Goal: Task Accomplishment & Management: Manage account settings

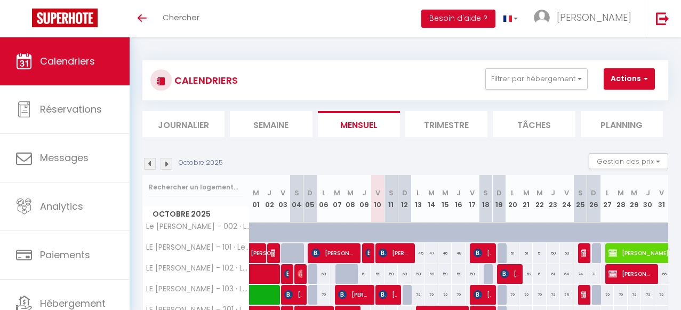
select select
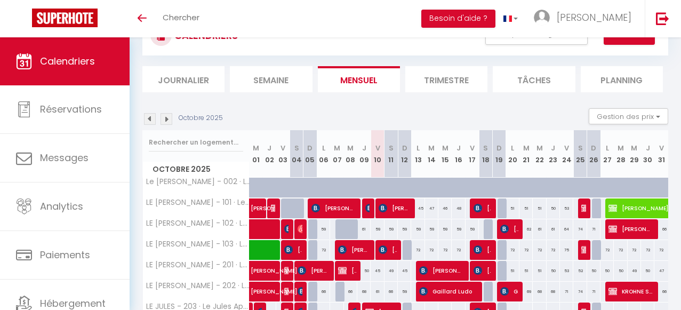
scroll to position [63, 0]
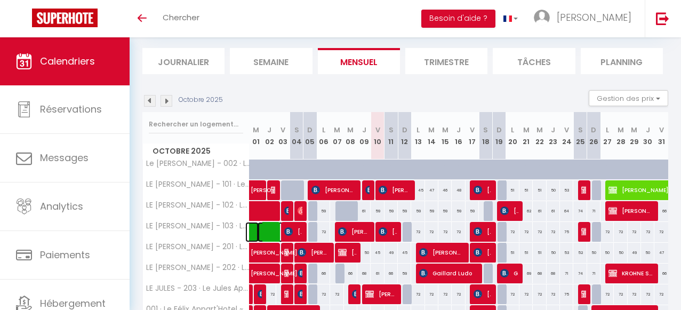
click at [267, 230] on span at bounding box center [282, 232] width 49 height 20
select select "KO"
select select "0"
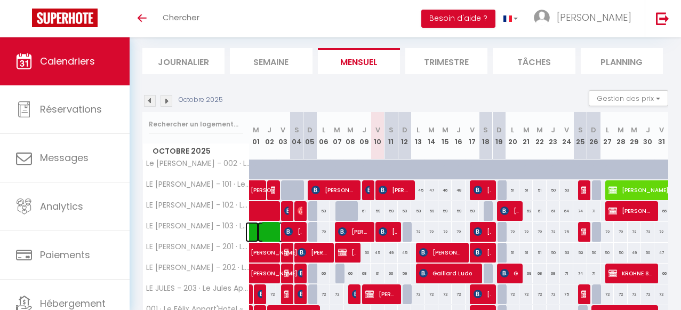
select select "1"
select select
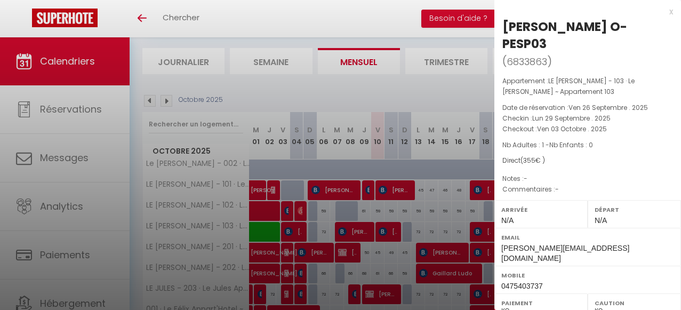
click at [672, 11] on div "x" at bounding box center [584, 11] width 179 height 13
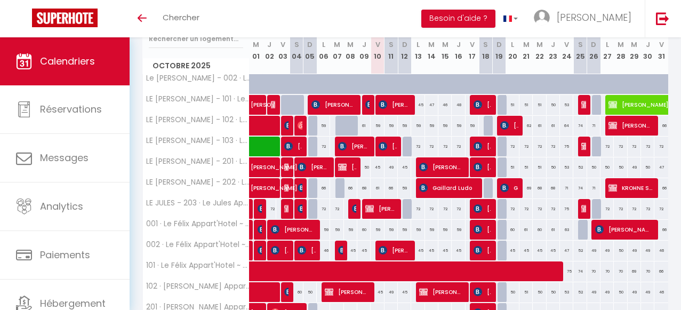
scroll to position [149, 0]
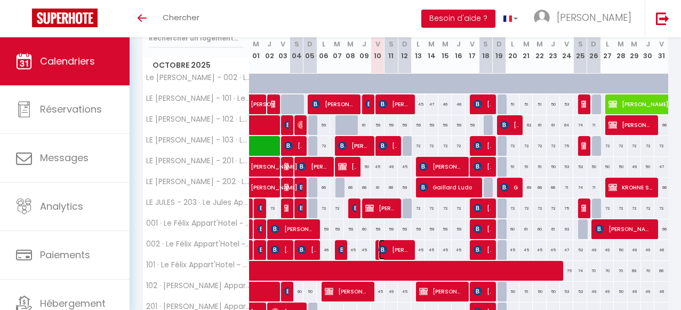
click at [398, 247] on span "[PERSON_NAME]" at bounding box center [394, 250] width 31 height 20
select select "OK"
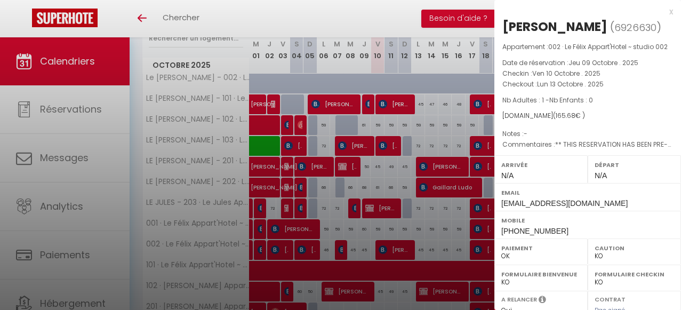
click at [84, 213] on div at bounding box center [340, 155] width 681 height 310
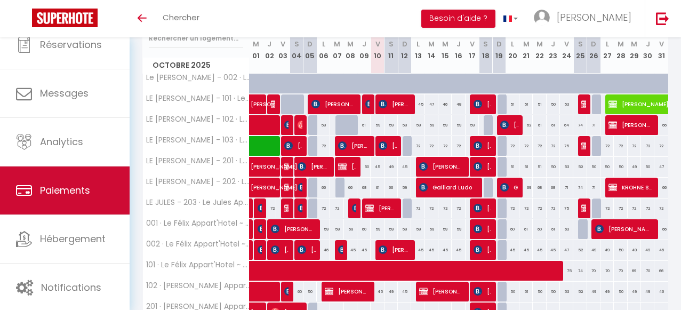
click at [76, 209] on link "Paiements" at bounding box center [65, 190] width 130 height 48
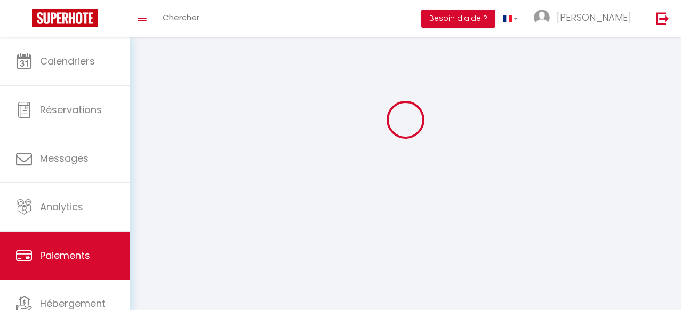
select select "2"
select select "0"
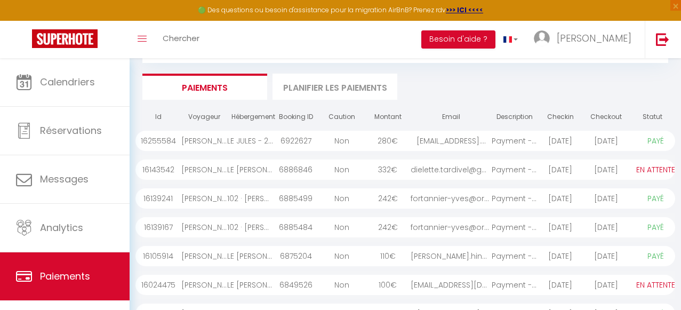
scroll to position [170, 0]
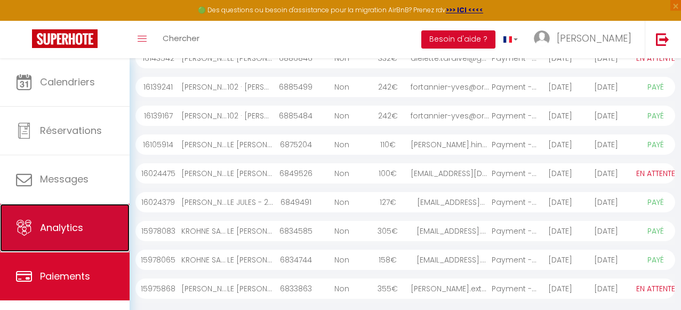
click at [78, 226] on span "Analytics" at bounding box center [61, 227] width 43 height 13
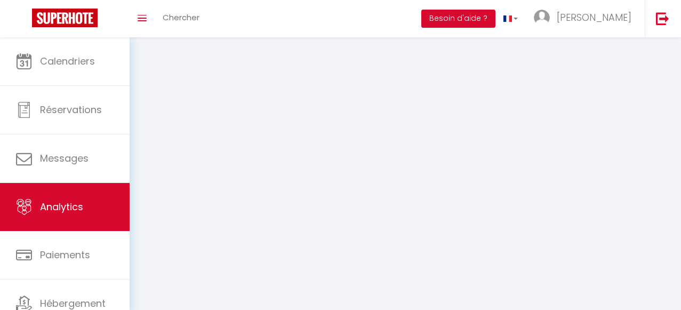
select select "2025"
select select "10"
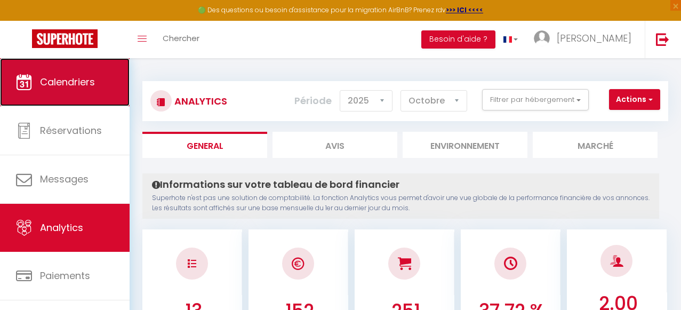
click at [89, 86] on span "Calendriers" at bounding box center [67, 81] width 55 height 13
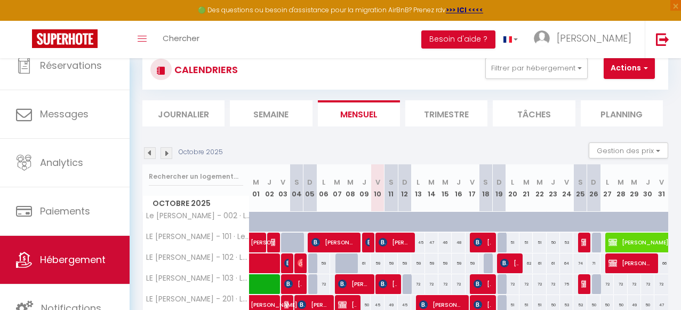
scroll to position [35, 0]
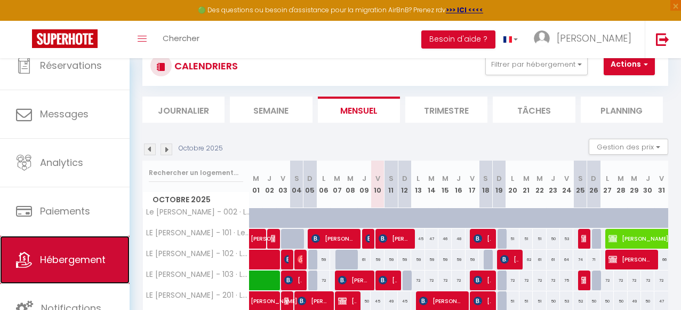
click at [75, 258] on span "Hébergement" at bounding box center [73, 259] width 66 height 13
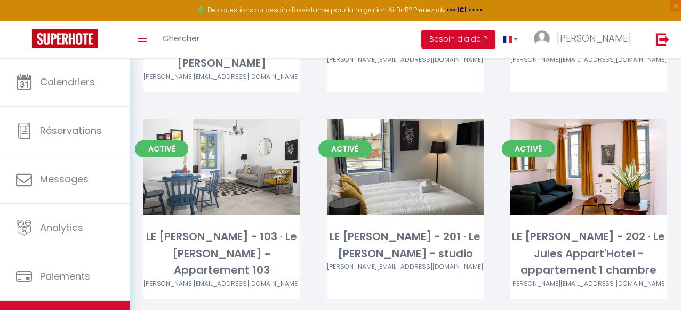
scroll to position [246, 0]
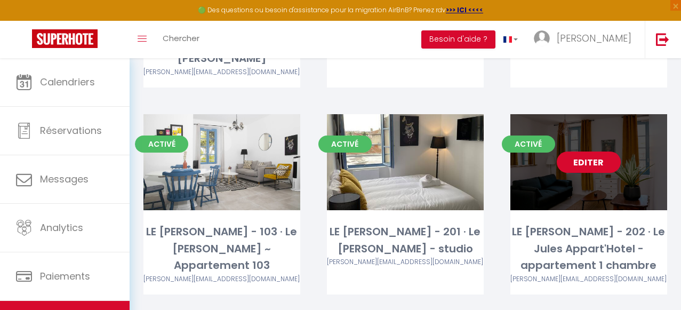
click at [584, 152] on link "Editer" at bounding box center [589, 162] width 64 height 21
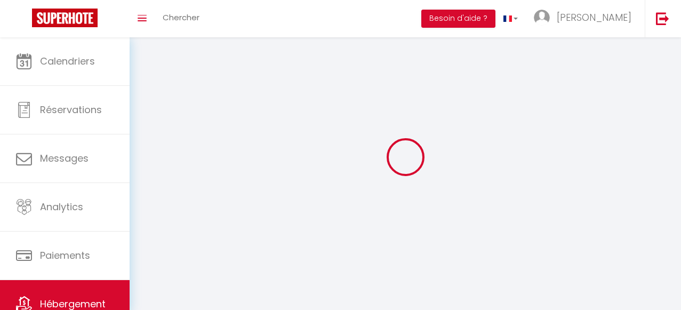
select select "1"
select select
select select "28"
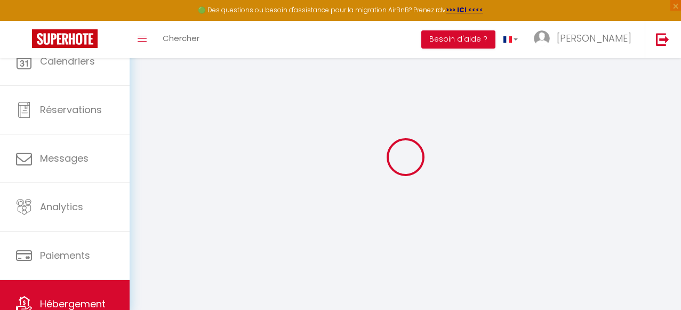
select select
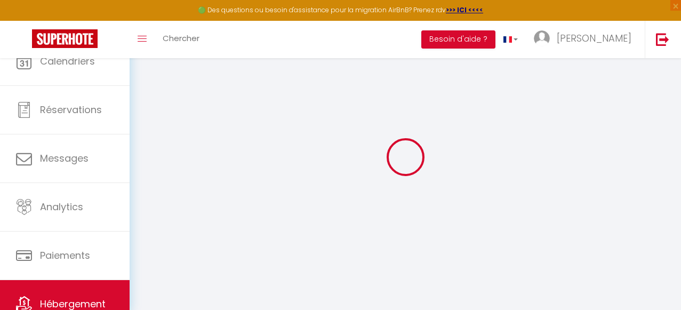
select select
checkbox input "false"
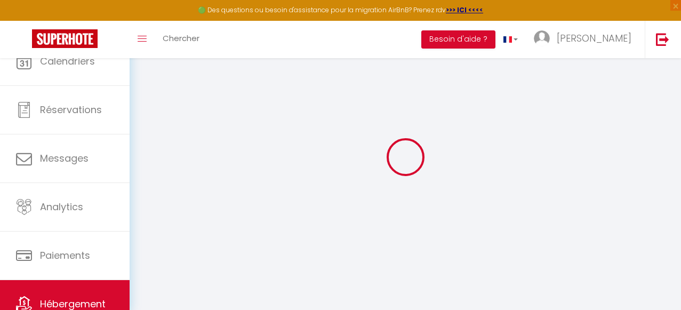
select select
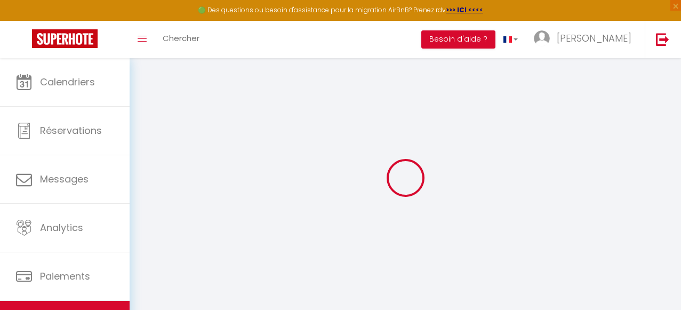
select select
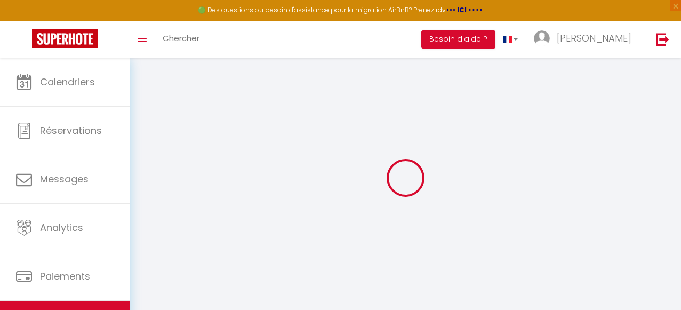
select select
checkbox input "false"
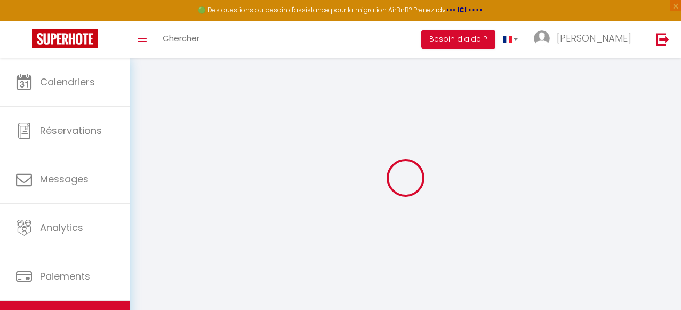
select select
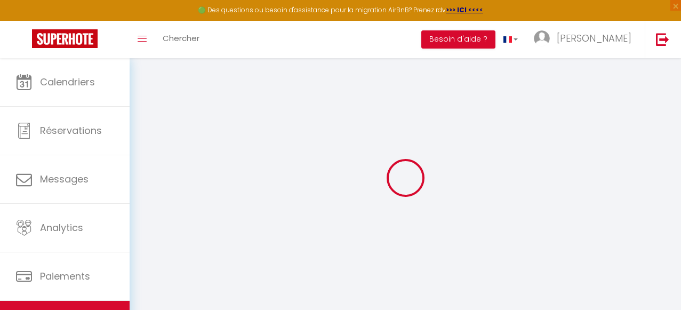
select select
checkbox input "false"
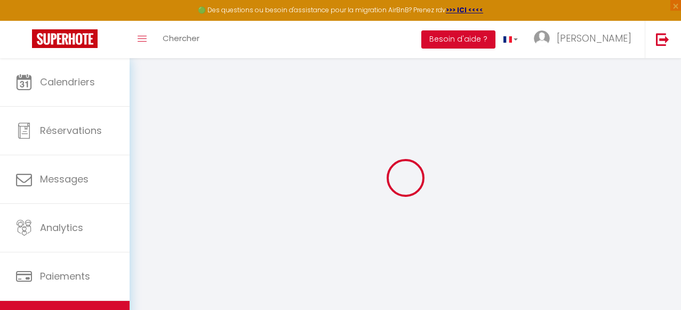
checkbox input "false"
select select
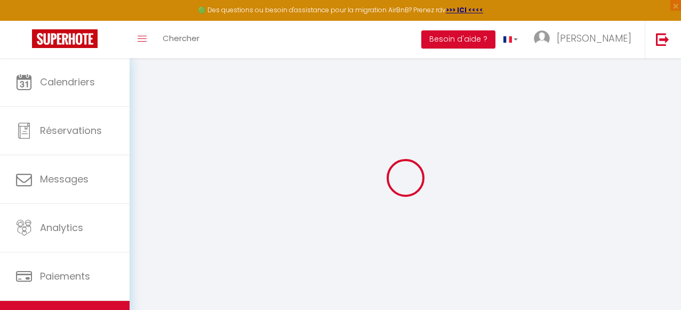
select select
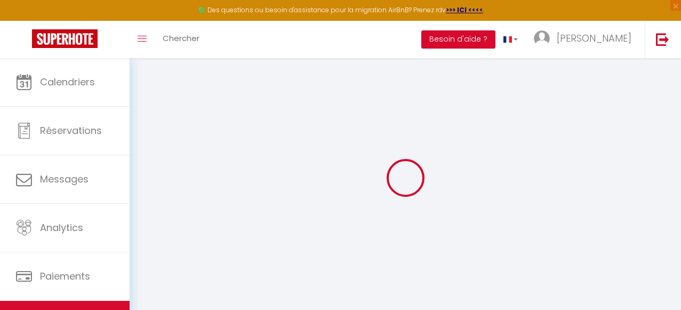
checkbox input "false"
select select
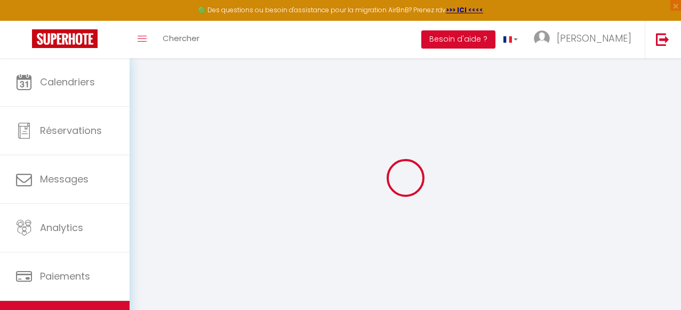
select select
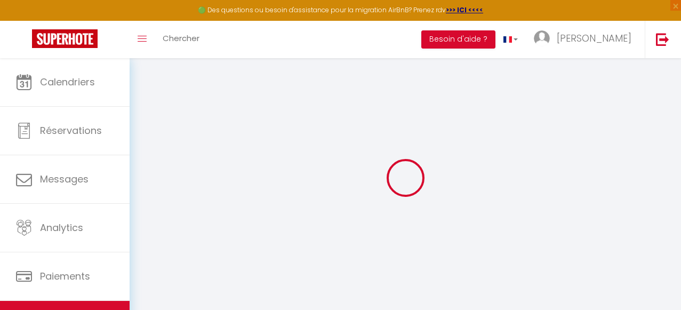
select select
checkbox input "false"
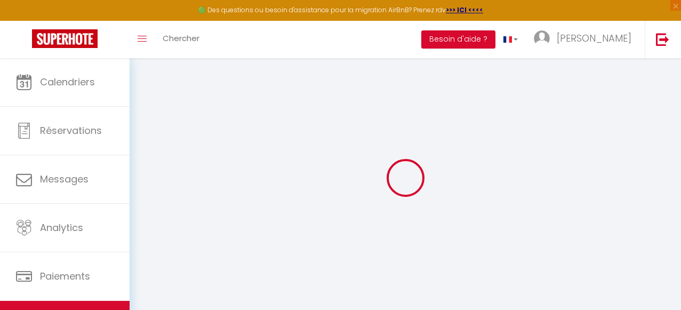
checkbox input "false"
select select
type input "LE [PERSON_NAME] - 202 · Le Jules Appart'Hotel - appartement 1 chambre"
type input "[PERSON_NAME]"
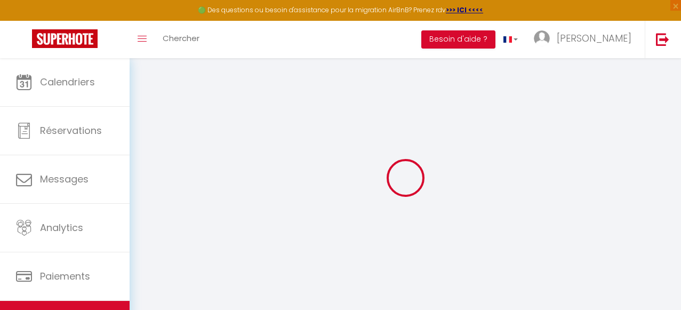
select select "2"
type input "70"
type input "40"
select select
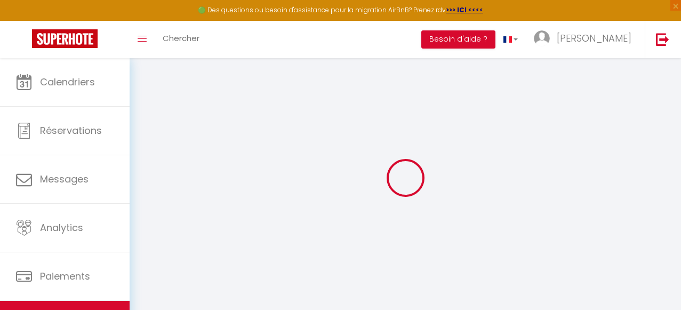
select select
type input "[STREET_ADDRESS][PERSON_NAME]"
type input "26100"
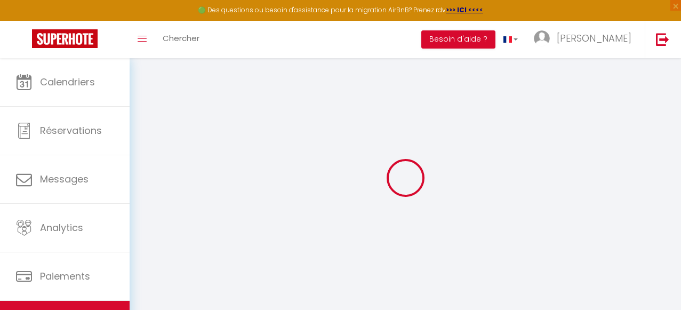
type input "[GEOGRAPHIC_DATA]"
type input "[PERSON_NAME][EMAIL_ADDRESS][DOMAIN_NAME]"
select select "15207"
checkbox input "false"
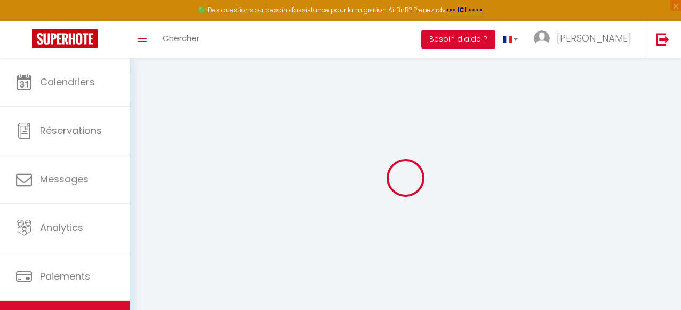
checkbox input "false"
type input "0"
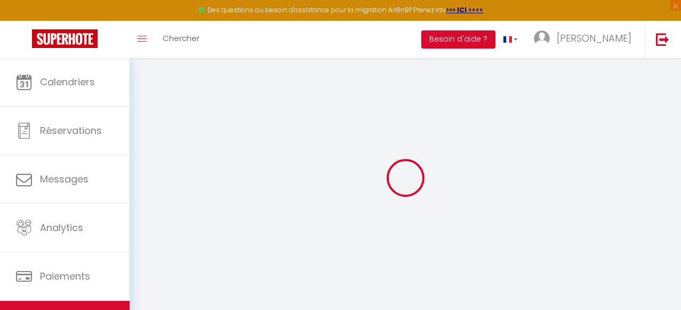
type input "0"
select select
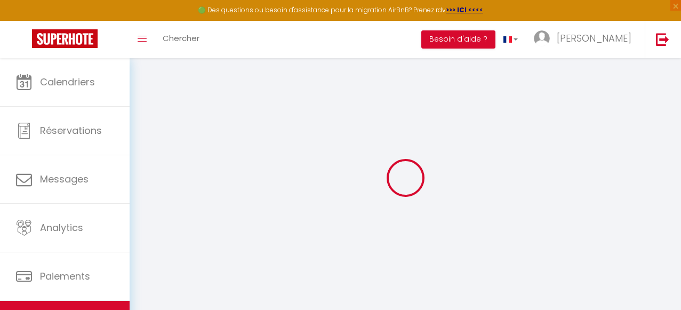
select select
checkbox input "false"
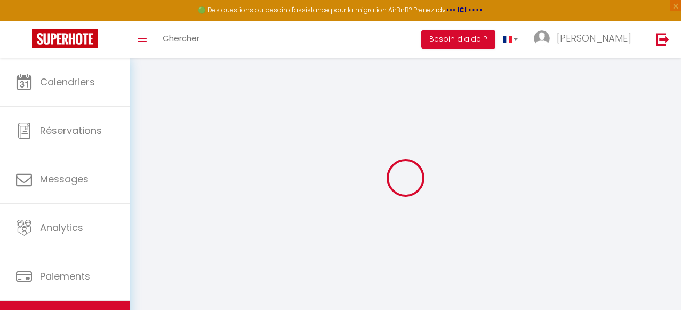
select select
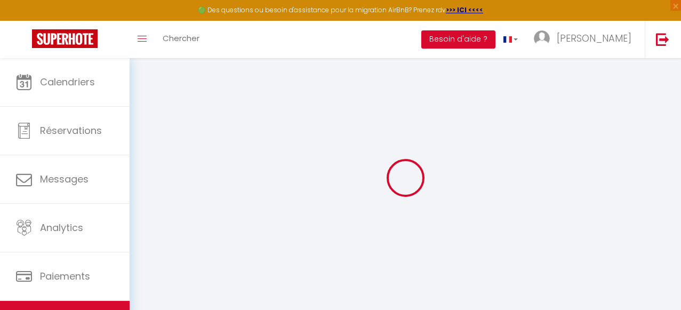
checkbox input "false"
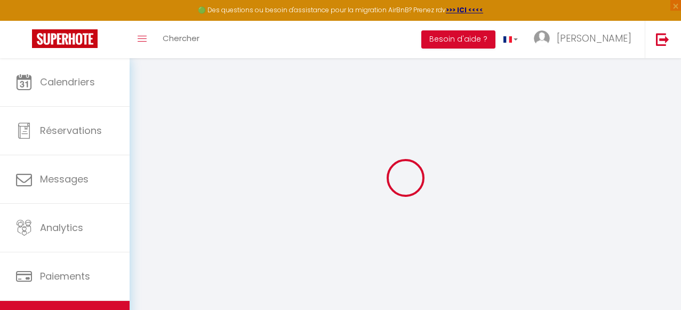
checkbox input "false"
select select "14:00"
select select
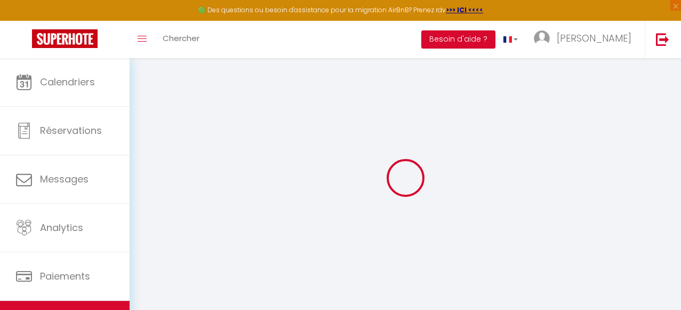
select select "11:00"
select select "30"
select select "120"
select select
checkbox input "false"
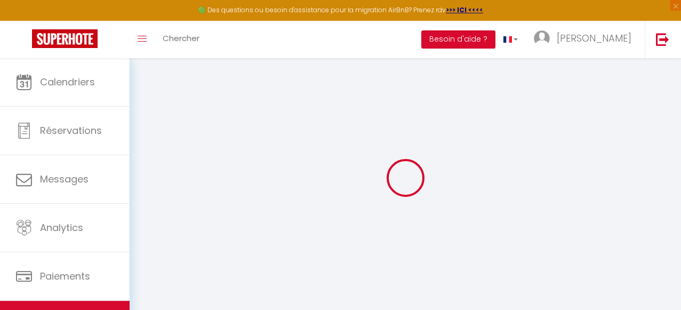
checkbox input "false"
select select
checkbox input "false"
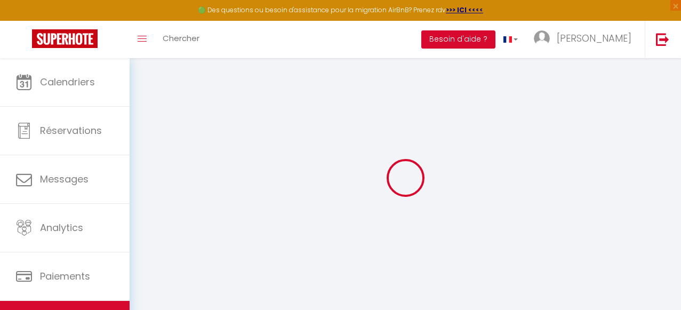
checkbox input "false"
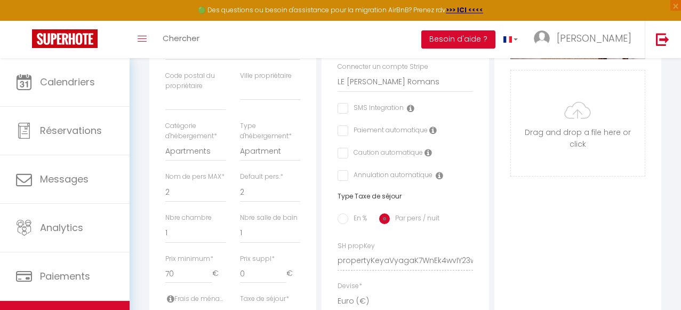
scroll to position [301, 0]
click at [188, 201] on select "1 2 3 4 5 6 7 8 9 10 11 12 13 14" at bounding box center [195, 190] width 60 height 20
select select "4"
click at [165, 190] on select "1 2 3 4 5 6 7 8 9 10 11 12 13 14" at bounding box center [195, 190] width 60 height 20
select select
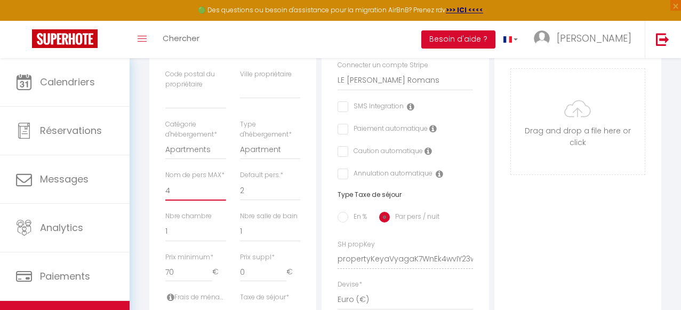
checkbox input "false"
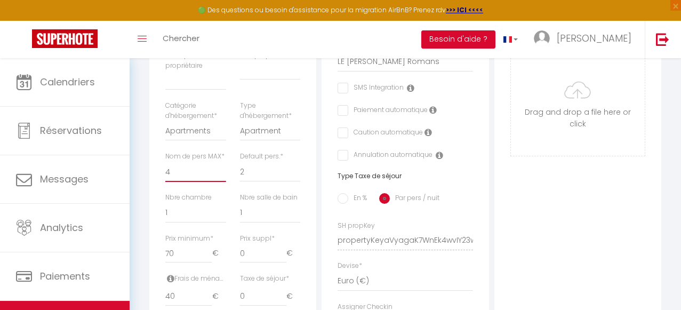
scroll to position [321, 0]
click at [564, 201] on div "Photo Photo Supprimer Drag and drop a file here or click Ooops, something wrong…" at bounding box center [578, 232] width 167 height 720
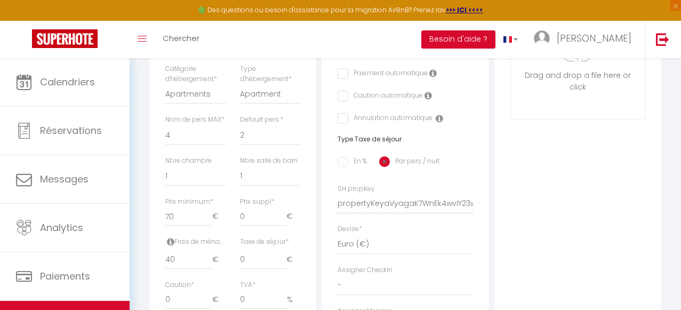
scroll to position [359, 0]
click at [253, 138] on select "1 2 3 4 5 6 7 8 9 10 11 12 13 14" at bounding box center [270, 133] width 60 height 20
select select "4"
click at [240, 123] on select "1 2 3 4 5 6 7 8 9 10 11 12 13 14" at bounding box center [270, 133] width 60 height 20
select select
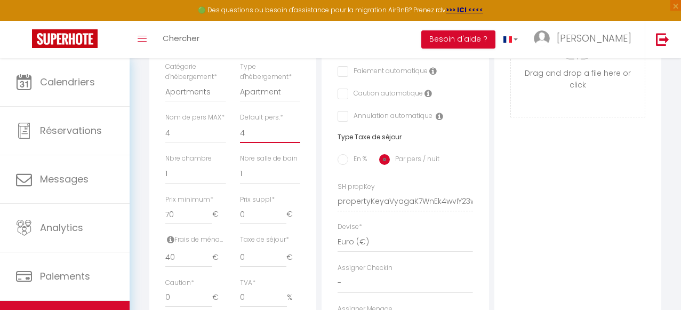
checkbox input "false"
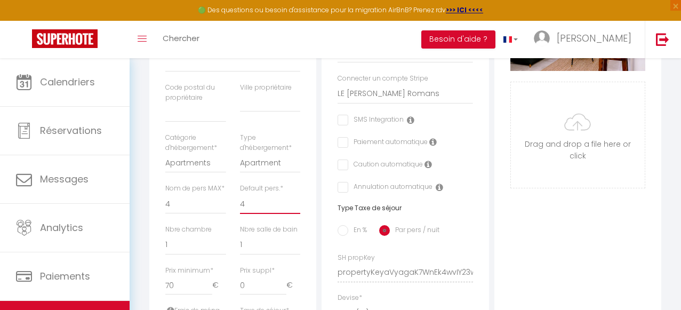
scroll to position [0, 0]
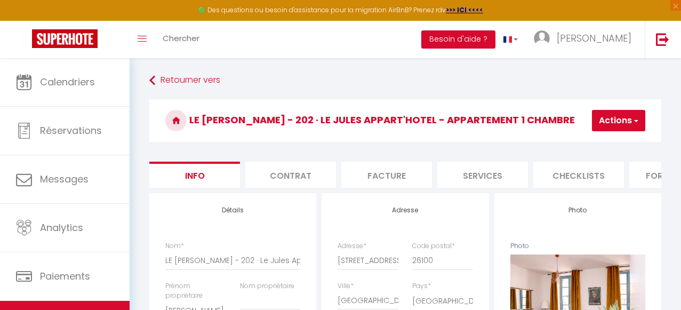
click at [620, 122] on button "Actions" at bounding box center [618, 120] width 53 height 21
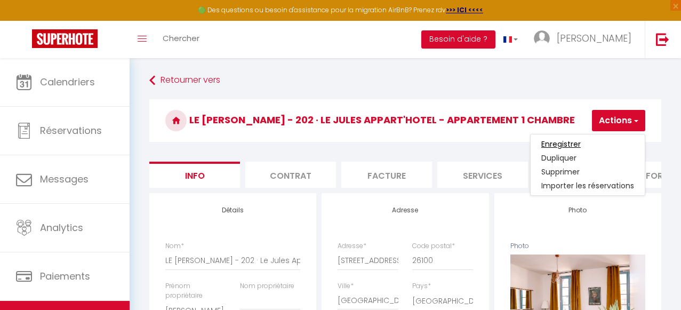
click at [569, 145] on input "Enregistrer" at bounding box center [560, 144] width 39 height 11
select select
checkbox input "false"
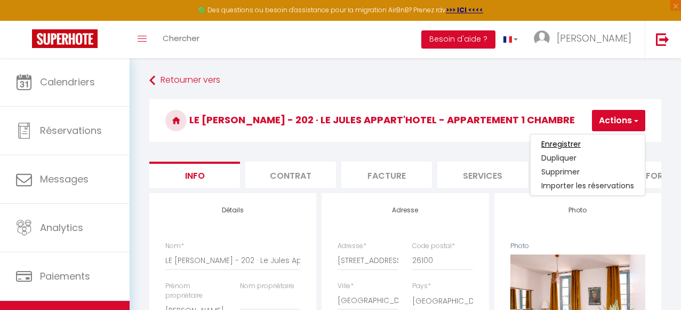
checkbox input "false"
select select
checkbox input "false"
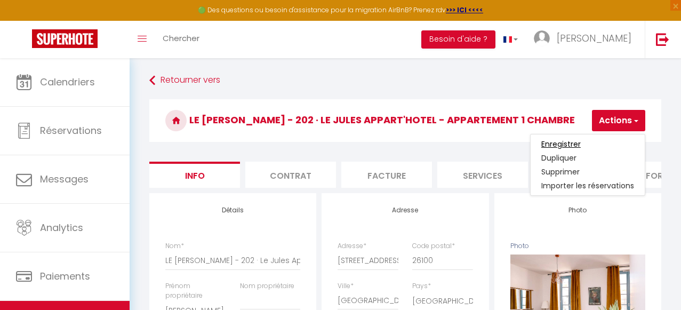
checkbox input "false"
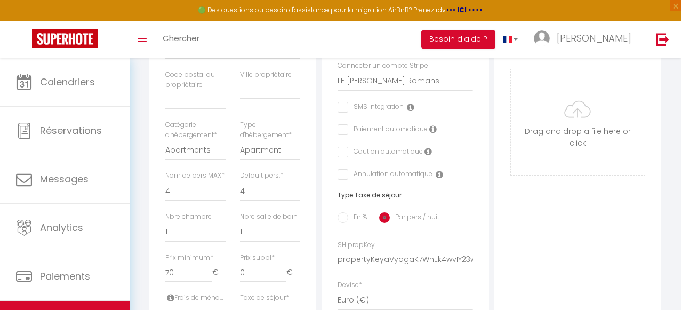
scroll to position [312, 0]
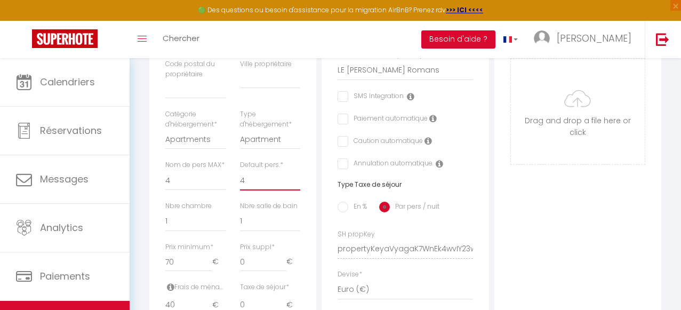
click at [264, 180] on select "1 2 3 4 5 6 7 8 9 10 11 12 13 14" at bounding box center [270, 180] width 60 height 20
select select "2"
click at [240, 170] on select "1 2 3 4 5 6 7 8 9 10 11 12 13 14" at bounding box center [270, 180] width 60 height 20
select select
checkbox input "false"
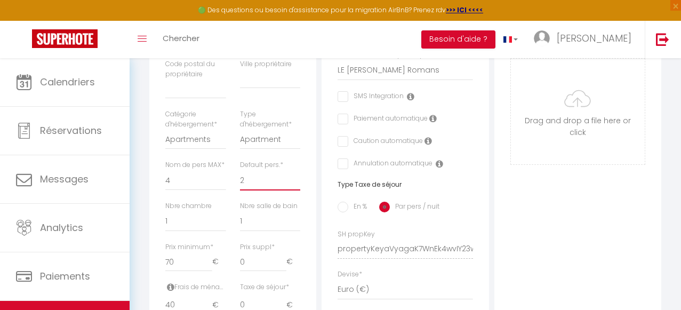
checkbox input "false"
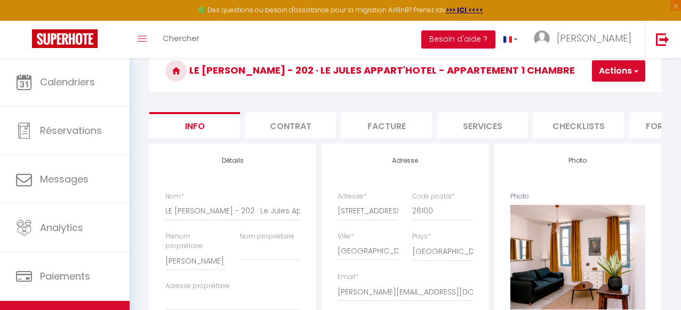
scroll to position [0, 0]
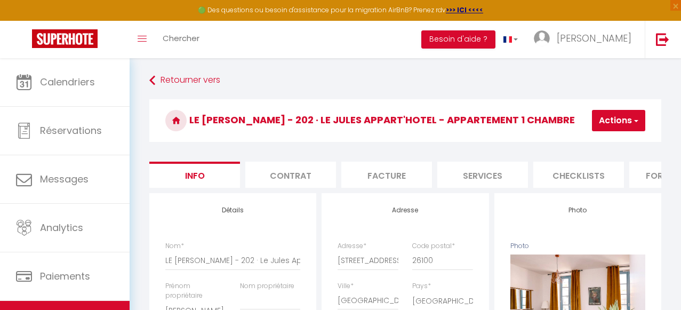
click at [610, 121] on button "Actions" at bounding box center [618, 120] width 53 height 21
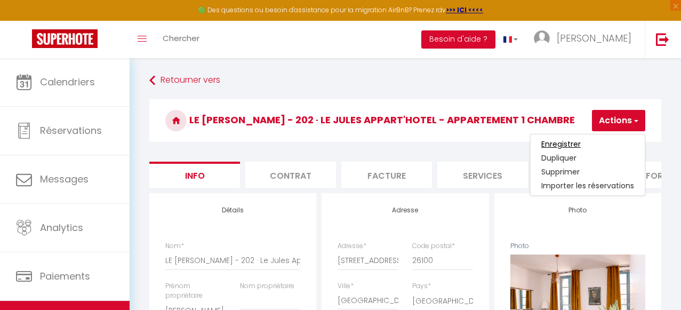
click at [571, 144] on input "Enregistrer" at bounding box center [560, 144] width 39 height 11
select select
checkbox input "false"
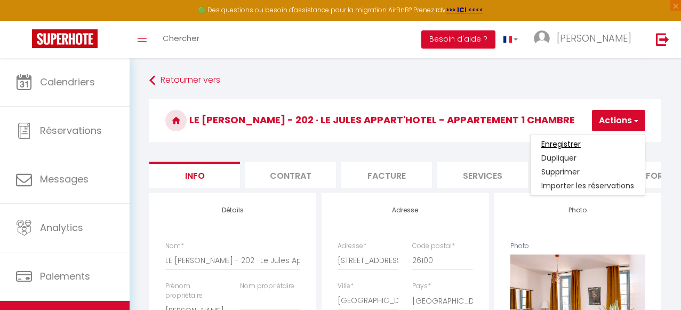
checkbox input "false"
select select
checkbox input "false"
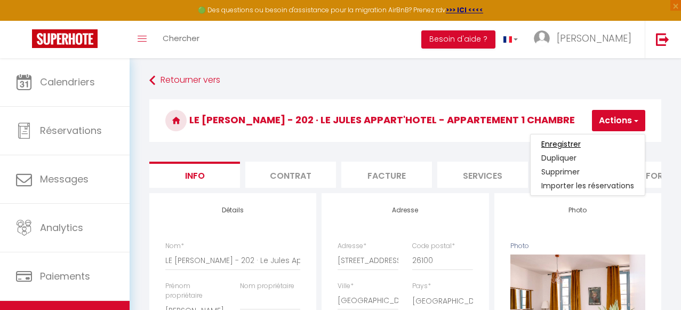
checkbox input "false"
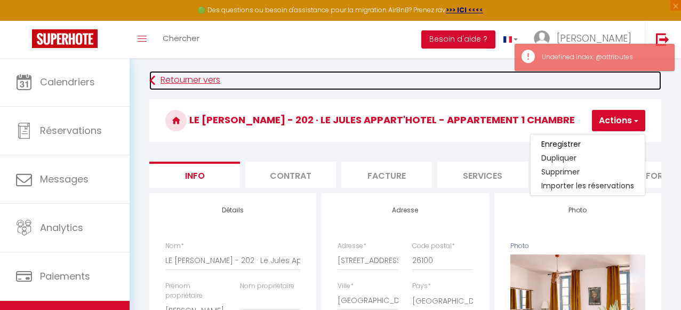
click at [186, 81] on link "Retourner vers" at bounding box center [405, 80] width 512 height 19
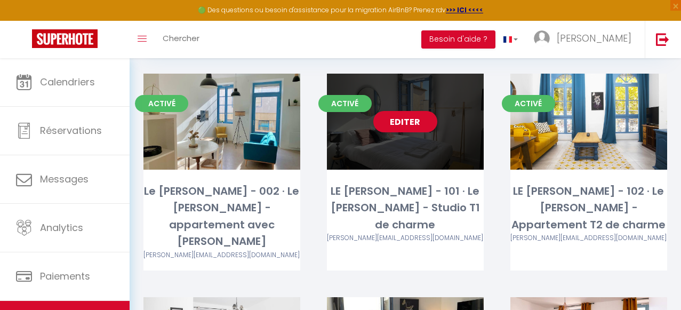
scroll to position [79, 0]
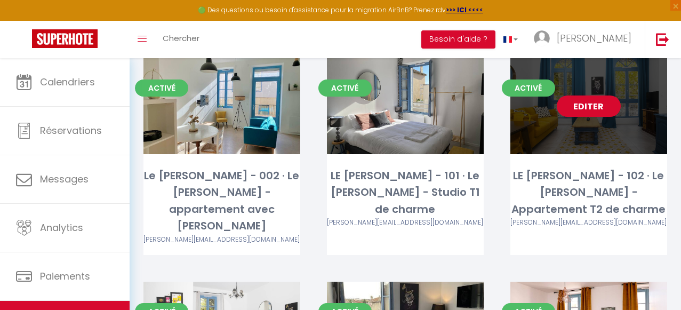
click at [594, 107] on link "Editer" at bounding box center [589, 105] width 64 height 21
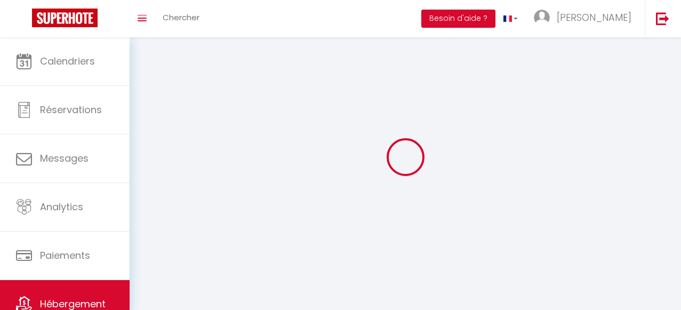
select select
select select "28"
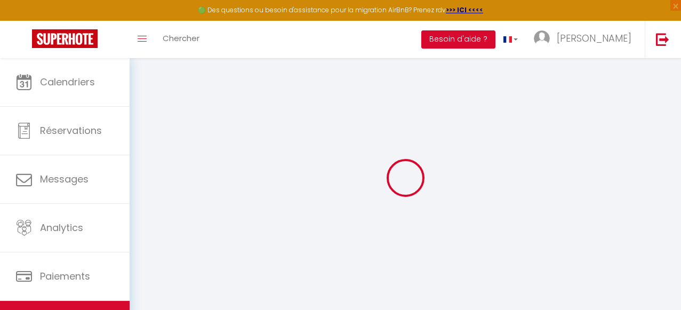
select select
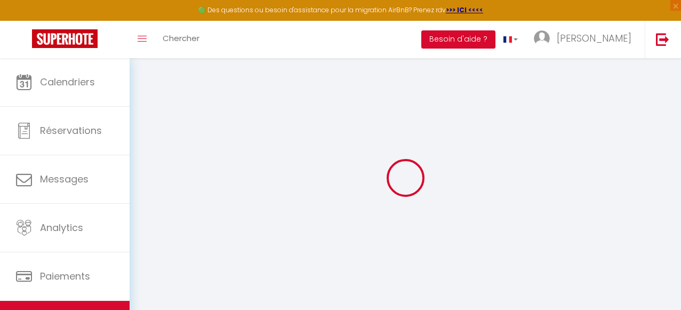
select select
checkbox input "false"
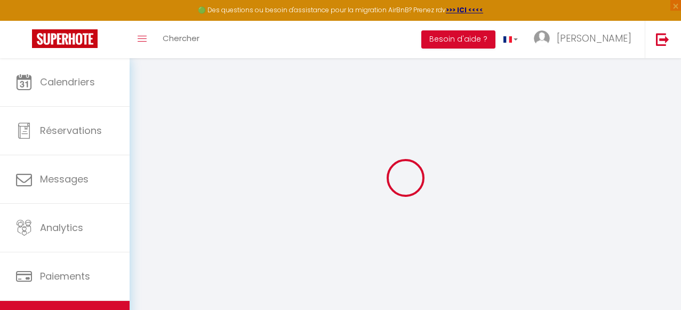
select select
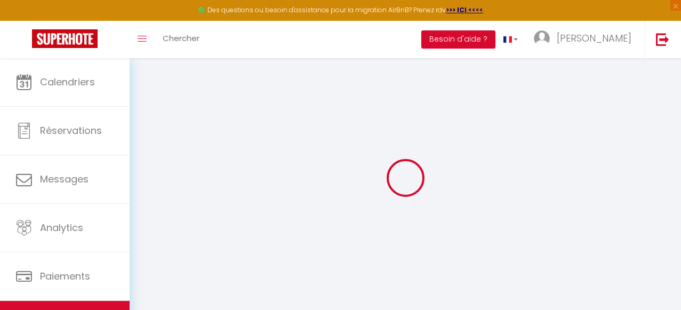
select select
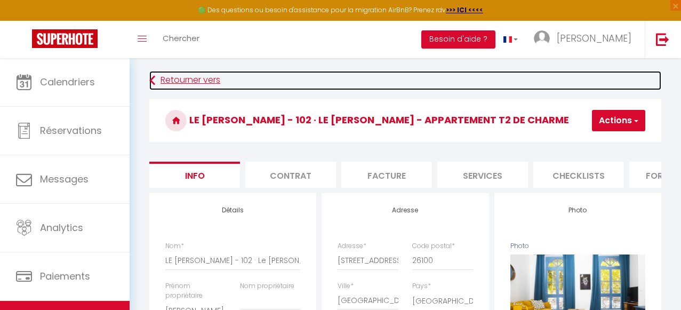
click at [206, 83] on link "Retourner vers" at bounding box center [405, 80] width 512 height 19
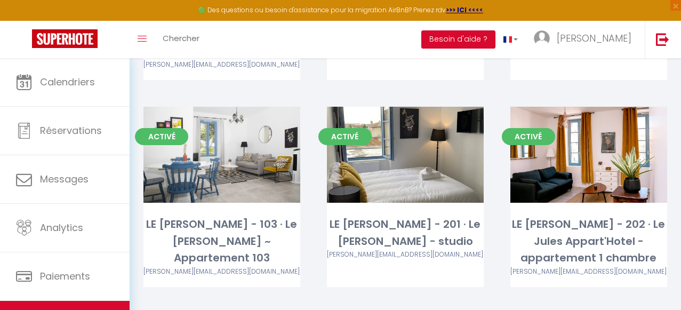
scroll to position [275, 0]
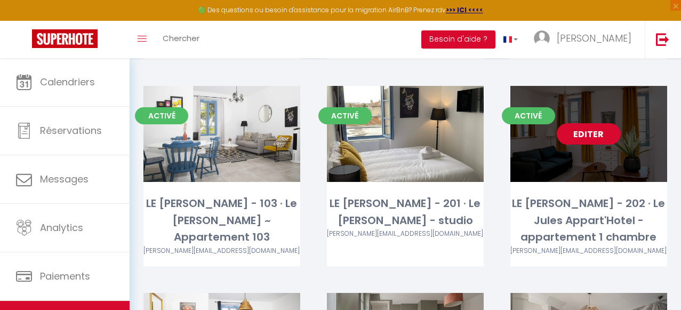
click at [588, 123] on link "Editer" at bounding box center [589, 133] width 64 height 21
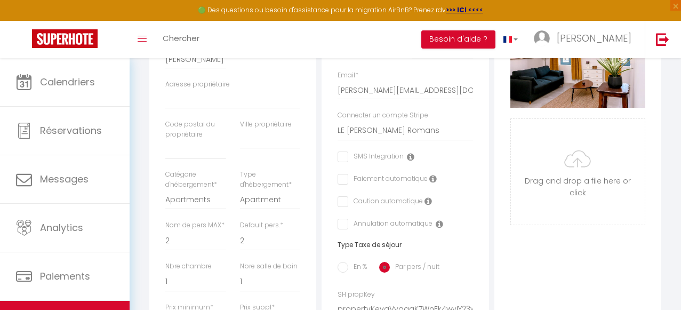
scroll to position [253, 0]
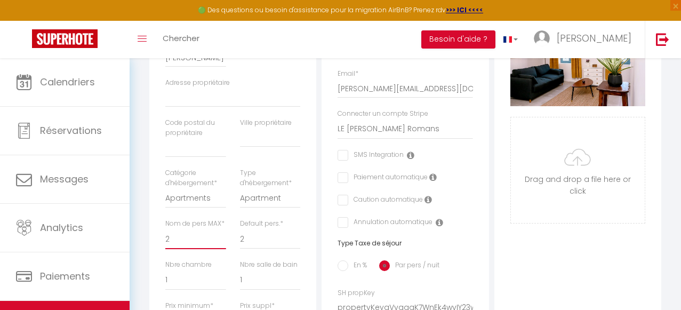
click at [183, 247] on select "1 2 3 4 5 6 7 8 9 10 11 12 13 14" at bounding box center [195, 239] width 60 height 20
click at [165, 239] on select "1 2 3 4 5 6 7 8 9 10 11 12 13 14" at bounding box center [195, 239] width 60 height 20
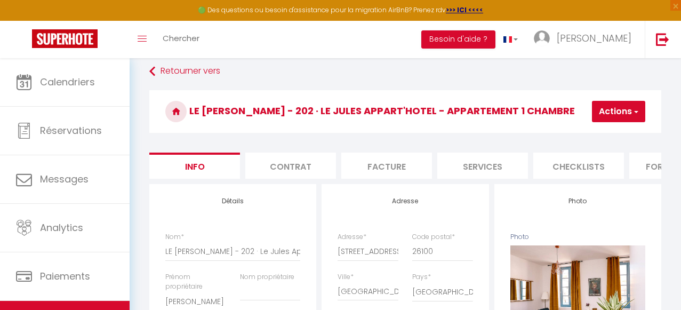
scroll to position [0, 0]
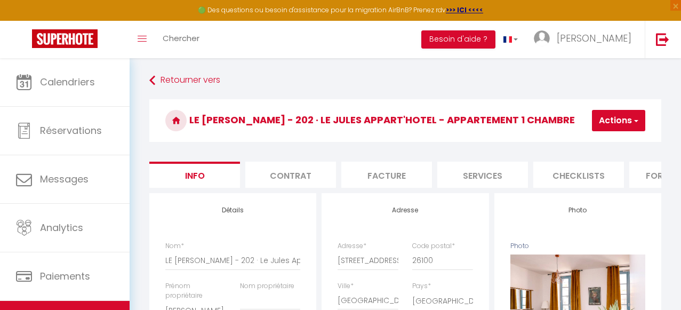
click at [610, 126] on button "Actions" at bounding box center [618, 120] width 53 height 21
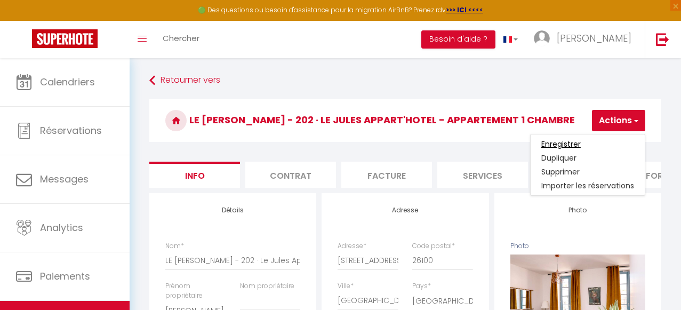
click at [565, 145] on input "Enregistrer" at bounding box center [560, 144] width 39 height 11
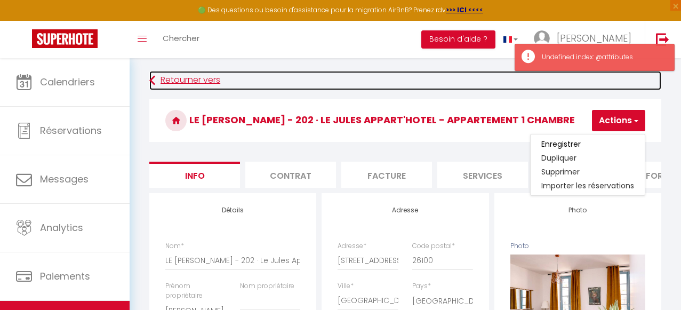
click at [175, 80] on link "Retourner vers" at bounding box center [405, 80] width 512 height 19
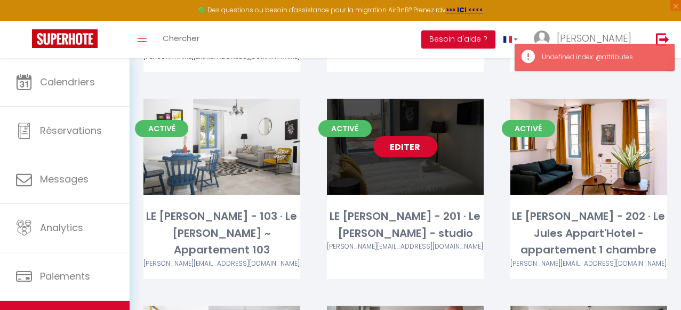
scroll to position [277, 0]
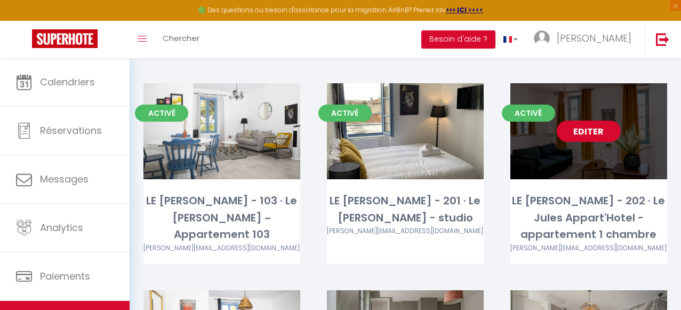
click at [597, 121] on link "Editer" at bounding box center [589, 131] width 64 height 21
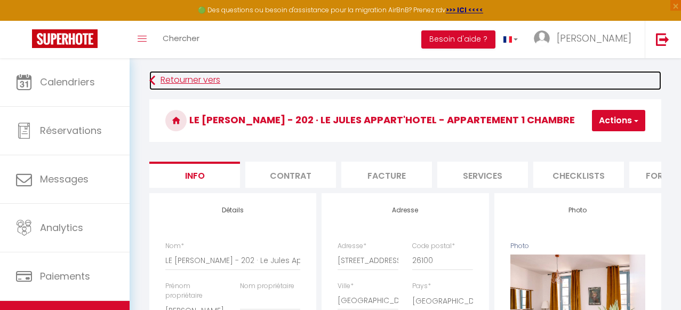
click at [178, 78] on link "Retourner vers" at bounding box center [405, 80] width 512 height 19
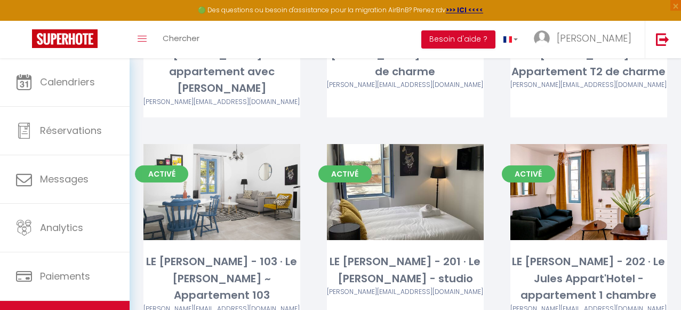
scroll to position [220, 0]
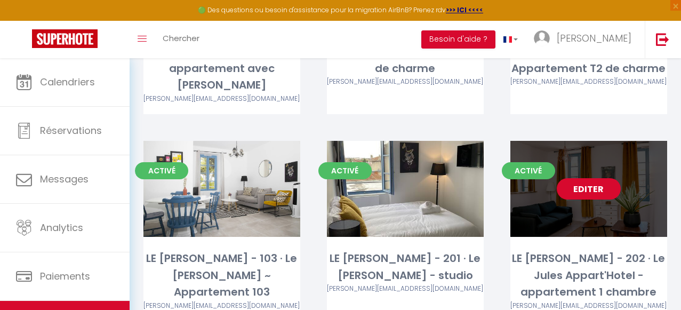
click at [587, 178] on link "Editer" at bounding box center [589, 188] width 64 height 21
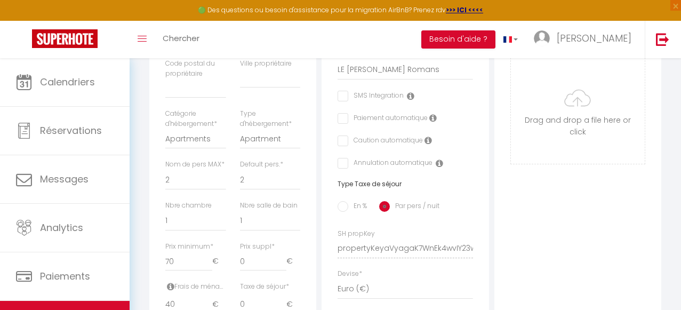
scroll to position [313, 0]
click at [188, 189] on select "1 2 3 4 5 6 7 8 9 10 11 12 13 14" at bounding box center [195, 179] width 60 height 20
click at [165, 179] on select "1 2 3 4 5 6 7 8 9 10 11 12 13 14" at bounding box center [195, 179] width 60 height 20
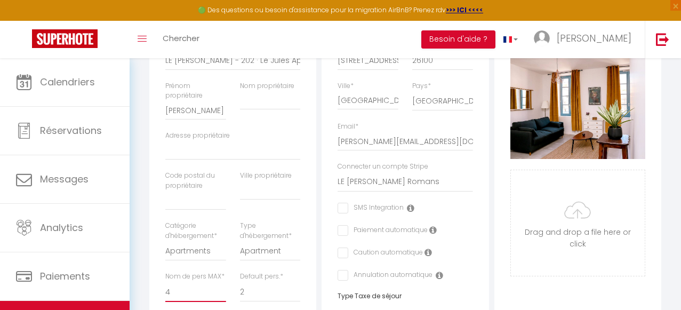
scroll to position [0, 0]
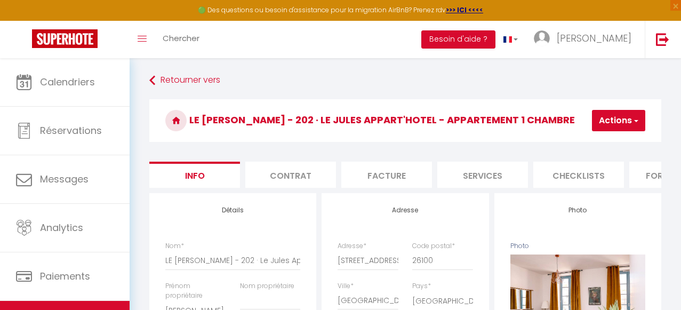
click at [628, 123] on button "Actions" at bounding box center [618, 120] width 53 height 21
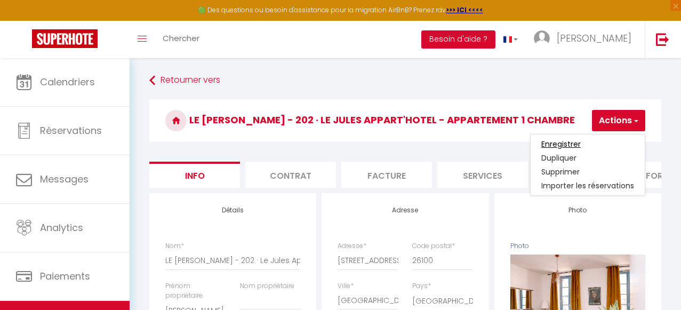
click at [577, 142] on input "Enregistrer" at bounding box center [560, 144] width 39 height 11
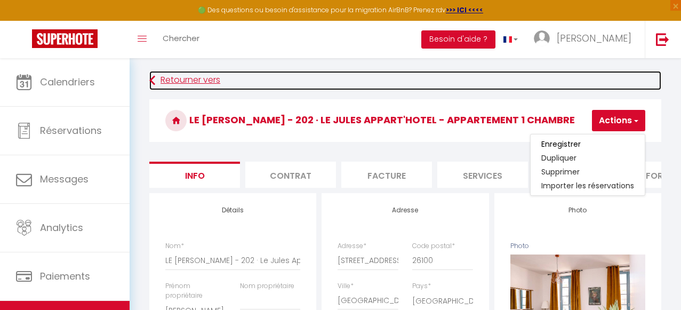
click at [185, 80] on link "Retourner vers" at bounding box center [405, 80] width 512 height 19
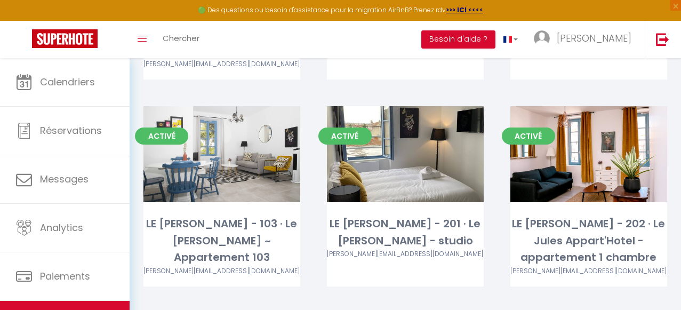
scroll to position [275, 0]
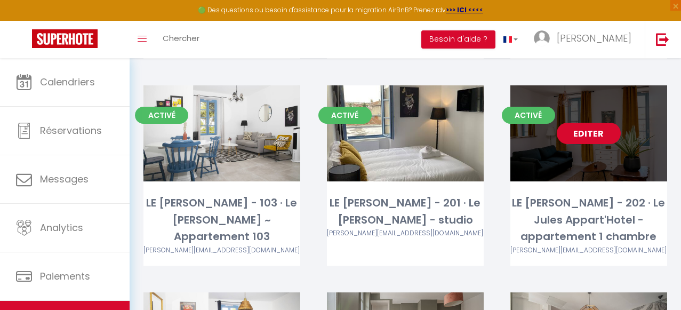
click at [594, 123] on link "Editer" at bounding box center [589, 133] width 64 height 21
